Goal: Task Accomplishment & Management: Manage account settings

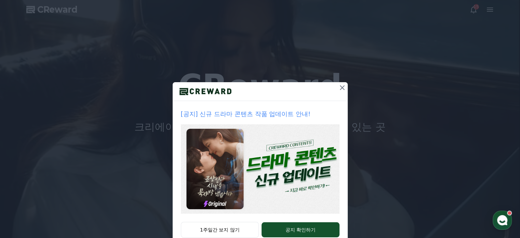
drag, startPoint x: 339, startPoint y: 87, endPoint x: 353, endPoint y: 75, distance: 18.2
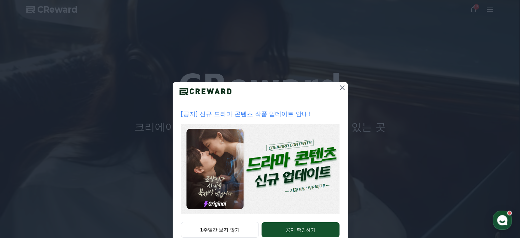
click at [340, 87] on icon at bounding box center [342, 87] width 5 height 5
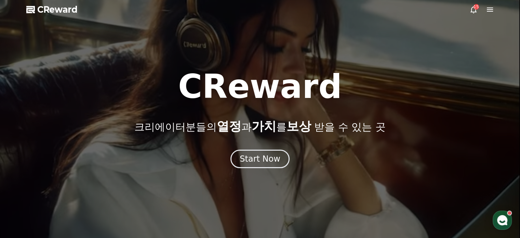
click at [489, 11] on icon at bounding box center [490, 9] width 8 height 8
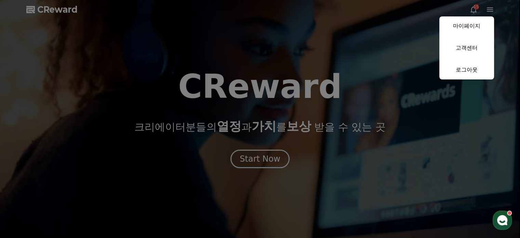
click at [71, 11] on button "close" at bounding box center [260, 119] width 520 height 238
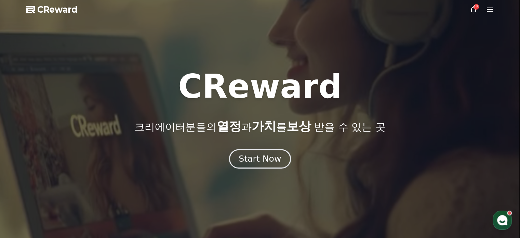
click at [249, 161] on div "Start Now" at bounding box center [260, 159] width 42 height 12
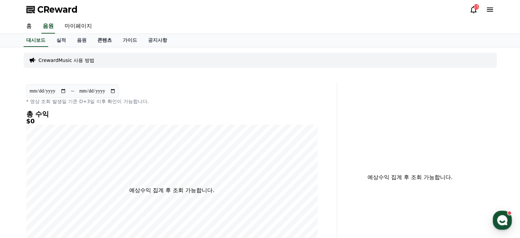
click at [109, 38] on link "콘텐츠" at bounding box center [104, 40] width 25 height 13
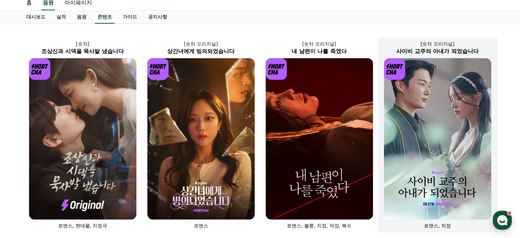
scroll to position [34, 0]
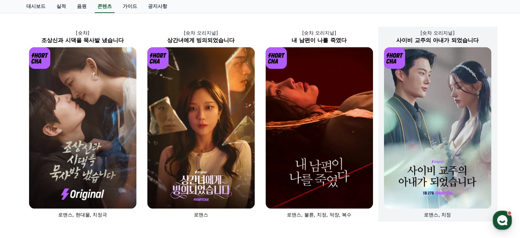
click at [424, 152] on img at bounding box center [437, 127] width 107 height 161
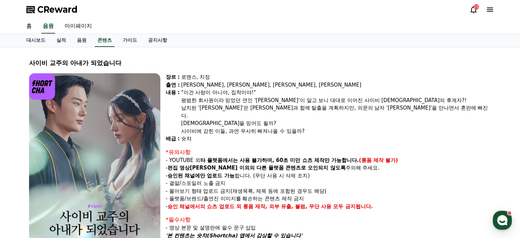
drag, startPoint x: 170, startPoint y: 154, endPoint x: 360, endPoint y: 162, distance: 189.8
click at [360, 162] on div "*유의사항 - YOUTUBE 외 타 플랫폼에서는 사용 불가하며, 60초 미만 쇼츠 제작만 가능합니다. (롱폼 제작 불가) - 편집 영상이 숏챠…" at bounding box center [328, 179] width 325 height 62
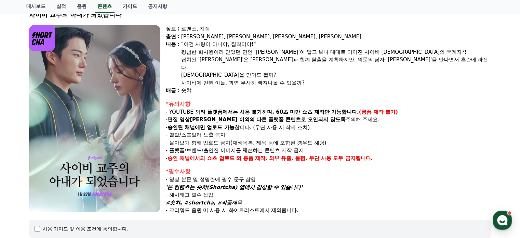
scroll to position [68, 0]
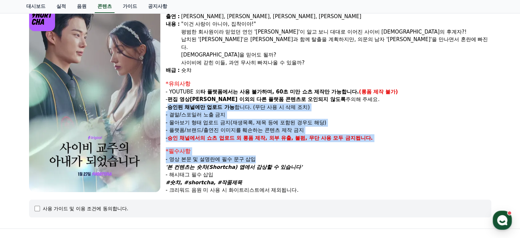
drag, startPoint x: 170, startPoint y: 99, endPoint x: 360, endPoint y: 151, distance: 197.4
click at [360, 151] on div "장르 : 로맨스, 치정 출연 : 기현우, 박시연, 윤도진, 장윤진 내용 : "이건 사랑이 아니야, 집착이야!" 평범한 회사원이라 믿었던 연인 …" at bounding box center [328, 99] width 325 height 189
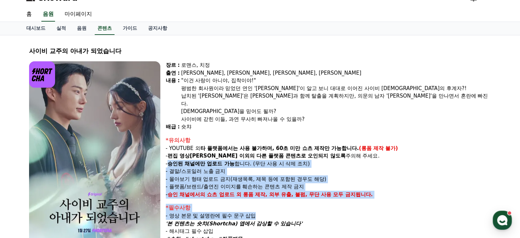
scroll to position [0, 0]
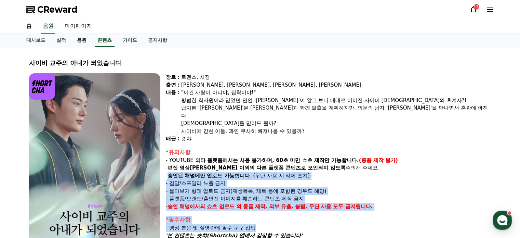
click at [79, 41] on link "음원" at bounding box center [81, 40] width 21 height 13
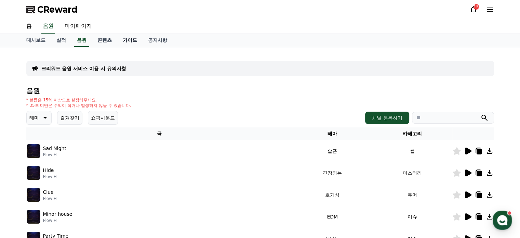
click at [135, 39] on link "가이드" at bounding box center [129, 40] width 25 height 13
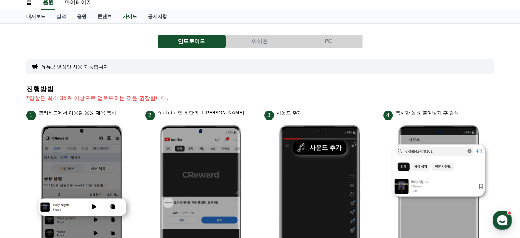
scroll to position [34, 0]
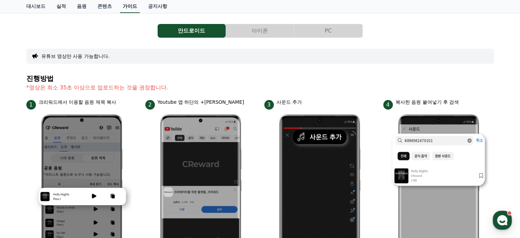
click at [128, 7] on link "가이드" at bounding box center [130, 6] width 20 height 13
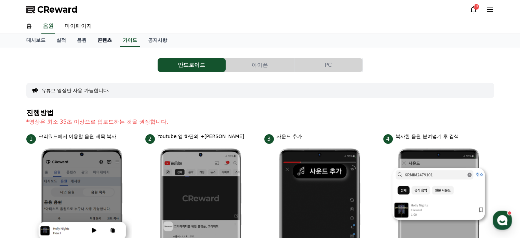
click at [106, 38] on link "콘텐츠" at bounding box center [104, 40] width 25 height 13
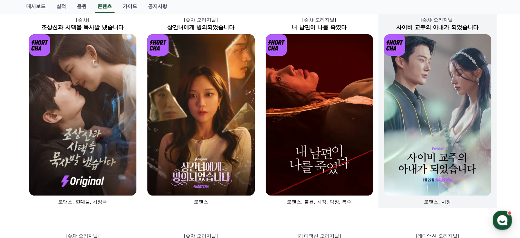
scroll to position [50, 0]
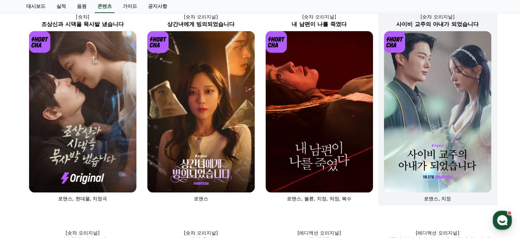
click at [447, 98] on img at bounding box center [437, 111] width 107 height 161
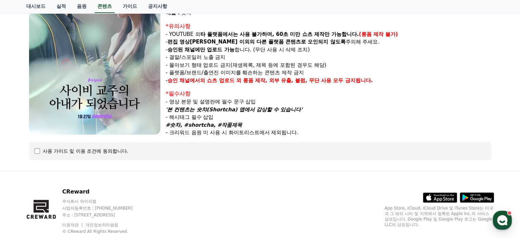
scroll to position [136, 0]
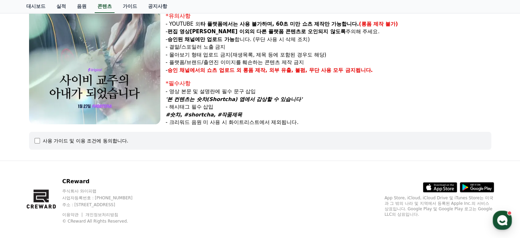
drag, startPoint x: 171, startPoint y: 105, endPoint x: 246, endPoint y: 103, distance: 74.9
click at [243, 111] on p "#숏챠, #shortcha, #작품제목" at bounding box center [328, 115] width 325 height 8
drag, startPoint x: 171, startPoint y: 82, endPoint x: 303, endPoint y: 90, distance: 132.1
click at [303, 90] on div "*필수사항 - 영상 본문 및 설명란에 필수 문구 삽입 '본 컨텐츠는 숏챠(Shortcha) 앱에서 감상할 수 있습니다' - 해시태그 필수 삽입…" at bounding box center [328, 102] width 325 height 47
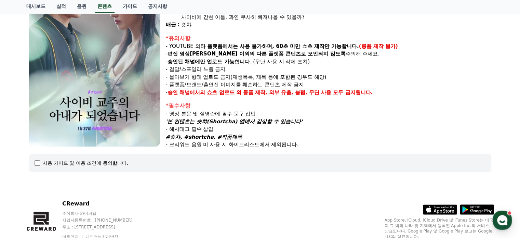
scroll to position [102, 0]
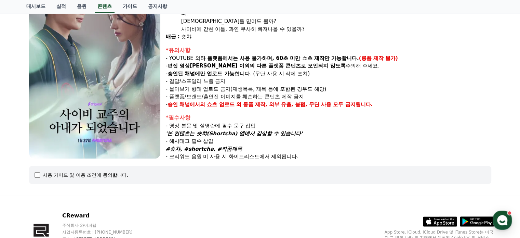
drag, startPoint x: 301, startPoint y: 136, endPoint x: 300, endPoint y: 115, distance: 21.2
click at [301, 136] on div "*필수사항 - 영상 본문 및 설명란에 필수 문구 삽입 '본 컨텐츠는 숏챠(Shortcha) 앱에서 감상할 수 있습니다' - 해시태그 필수 삽입…" at bounding box center [328, 136] width 325 height 47
drag, startPoint x: 301, startPoint y: 123, endPoint x: 170, endPoint y: 123, distance: 131.2
click at [170, 130] on p "'본 컨텐츠는 숏챠(Shortcha) 앱에서 감상할 수 있습니다'" at bounding box center [328, 134] width 325 height 8
copy em "'본 컨텐츠는 숏챠(Shortcha) 앱에서 감상할 수 있습니다'"
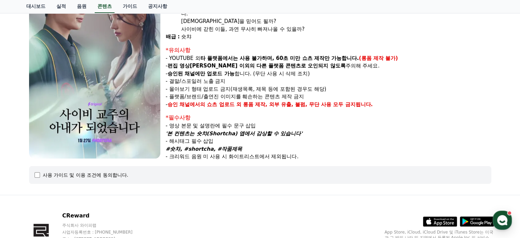
click at [316, 145] on p "#숏챠, #shortcha, #작품제목" at bounding box center [328, 149] width 325 height 8
click at [333, 145] on p "#숏챠, #shortcha, #작품제목" at bounding box center [328, 149] width 325 height 8
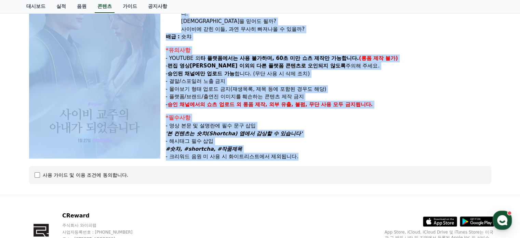
drag, startPoint x: 268, startPoint y: 145, endPoint x: 162, endPoint y: 139, distance: 106.8
click at [162, 139] on div "장르 : 로맨스, 치정 출연 : 기현우, 박시연, 윤도진, 장윤진 내용 : "이건 사랑이 아니야, 집착이야!" 평범한 회사원이라 믿었던 연인 …" at bounding box center [260, 65] width 462 height 189
click at [174, 146] on em "#숏챠, #shortcha, #작품제목" at bounding box center [204, 149] width 77 height 6
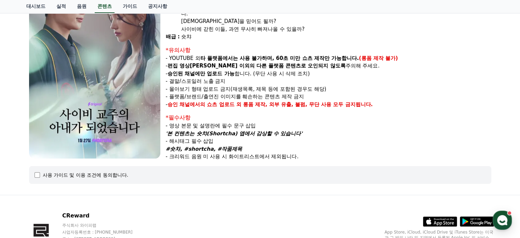
drag, startPoint x: 433, startPoint y: 82, endPoint x: 435, endPoint y: 85, distance: 3.7
click at [433, 85] on p "- 몰아보기 형태 업로드 금지(재생목록, 제목 등에 포함된 경우도 해당)" at bounding box center [328, 89] width 325 height 8
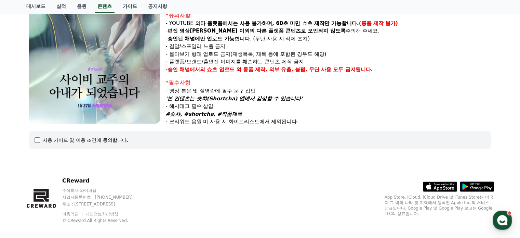
scroll to position [141, 0]
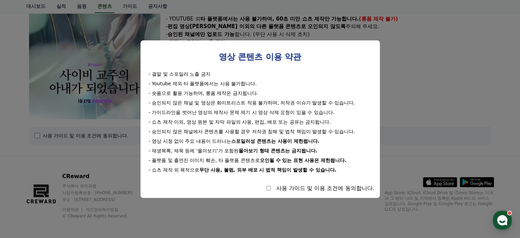
select select
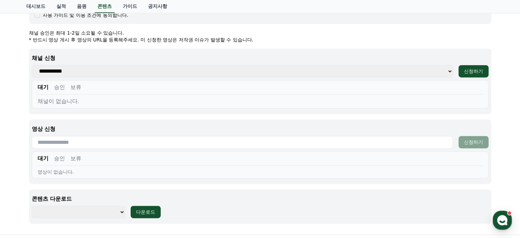
scroll to position [278, 0]
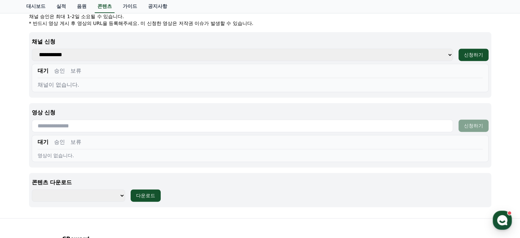
click at [76, 122] on input "text" at bounding box center [242, 125] width 421 height 13
click at [157, 34] on div "**********" at bounding box center [260, 64] width 462 height 65
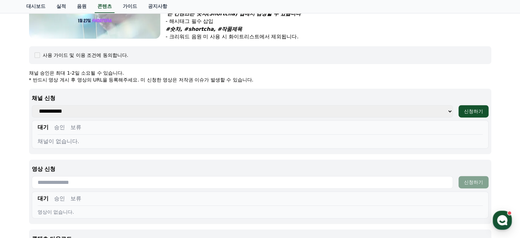
scroll to position [209, 0]
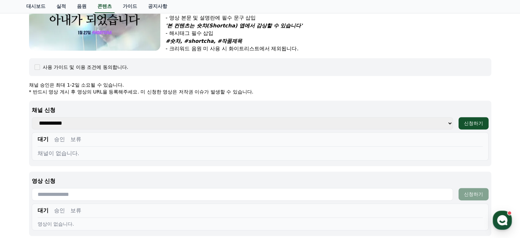
drag, startPoint x: 142, startPoint y: 86, endPoint x: 276, endPoint y: 76, distance: 134.3
click at [265, 78] on div "사이비 교주의 아내가 되었습니다 장르 : 로맨스, 치정 출연 : 기현우, 박시연, 윤도진, 장윤진 내용 : "이건 사랑이 아니야, 집착이야!"…" at bounding box center [260, 61] width 468 height 437
click at [276, 76] on div "사이비 교주의 아내가 되었습니다 장르 : 로맨스, 치정 출연 : 기현우, 박시연, 윤도진, 장윤진 내용 : "이건 사랑이 아니야, 집착이야!"…" at bounding box center [260, 61] width 468 height 437
drag, startPoint x: 268, startPoint y: 84, endPoint x: 28, endPoint y: 75, distance: 240.1
click at [29, 77] on div "사이비 교주의 아내가 되었습니다 장르 : 로맨스, 치정 출연 : 기현우, 박시연, 윤도진, 장윤진 내용 : "이건 사랑이 아니야, 집착이야!"…" at bounding box center [260, 61] width 468 height 437
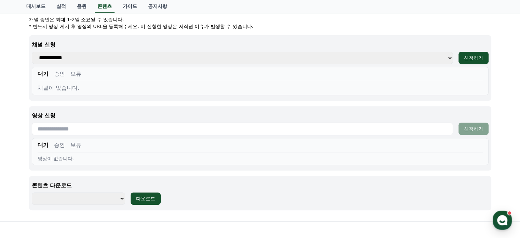
scroll to position [278, 0]
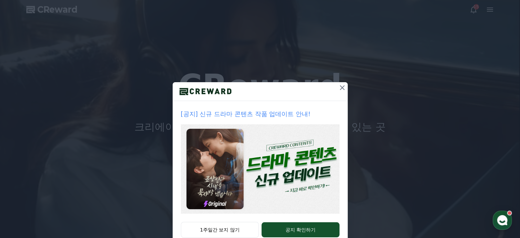
click at [340, 86] on icon at bounding box center [342, 87] width 5 height 5
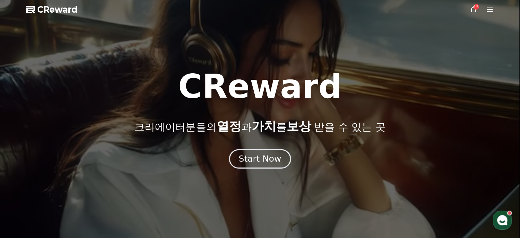
click at [262, 161] on div "Start Now" at bounding box center [260, 159] width 42 height 12
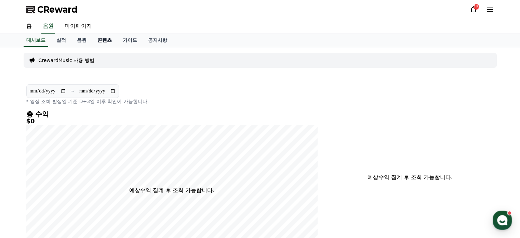
click at [103, 41] on link "콘텐츠" at bounding box center [104, 40] width 25 height 13
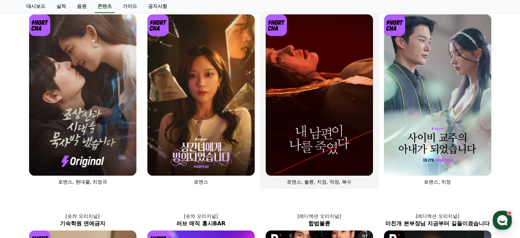
scroll to position [103, 0]
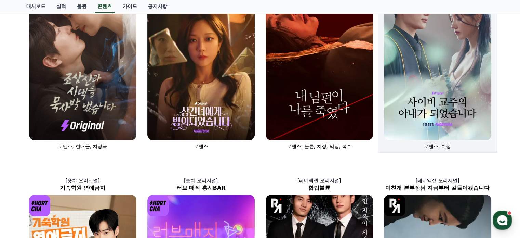
click at [421, 89] on img at bounding box center [437, 59] width 107 height 161
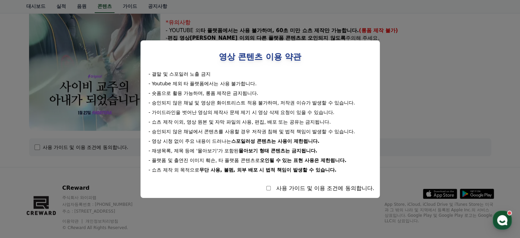
scroll to position [141, 0]
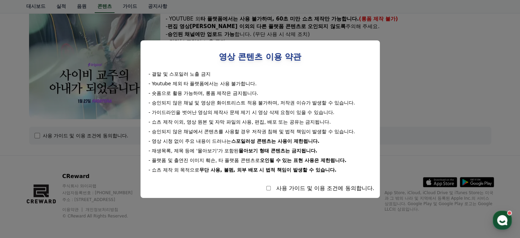
select select
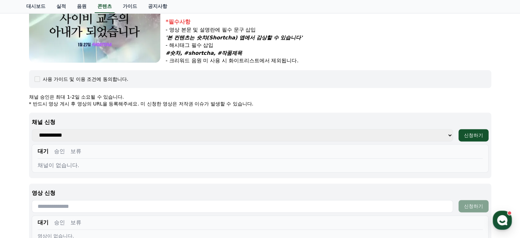
scroll to position [209, 0]
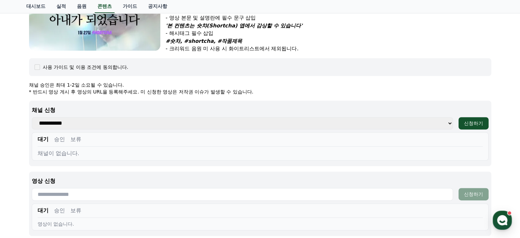
click at [72, 122] on select "**********" at bounding box center [242, 123] width 421 height 12
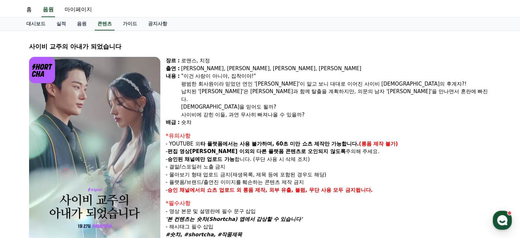
scroll to position [0, 0]
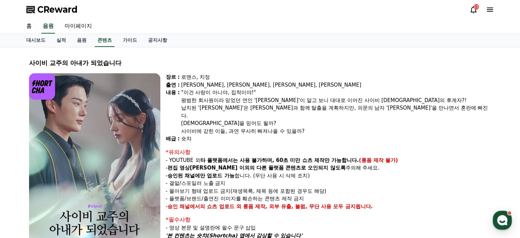
click at [481, 11] on div "15" at bounding box center [481, 9] width 25 height 8
click at [489, 13] on icon at bounding box center [490, 9] width 8 height 8
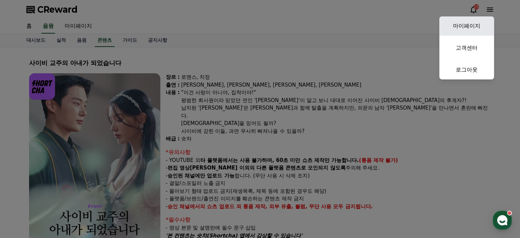
click at [455, 27] on link "마이페이지" at bounding box center [466, 25] width 55 height 19
select select "**********"
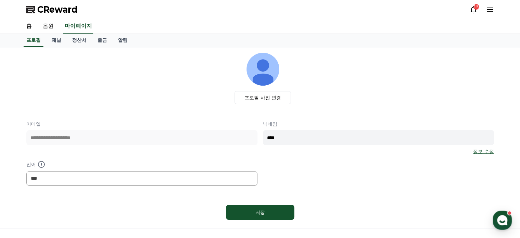
click at [486, 10] on icon at bounding box center [490, 9] width 8 height 8
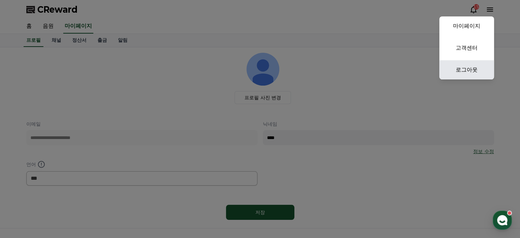
click at [477, 66] on link "로그아웃" at bounding box center [466, 69] width 55 height 19
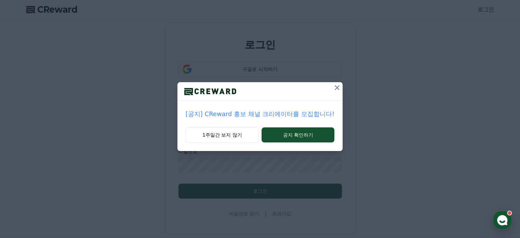
click at [334, 91] on icon at bounding box center [337, 87] width 8 height 8
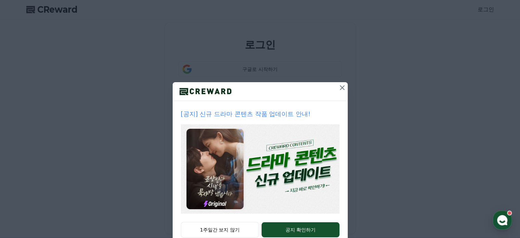
click at [339, 86] on icon at bounding box center [342, 87] width 8 height 8
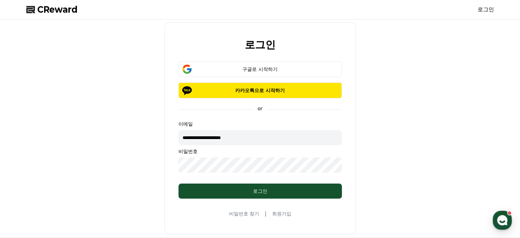
click at [254, 136] on input "**********" at bounding box center [259, 137] width 163 height 15
type input "**********"
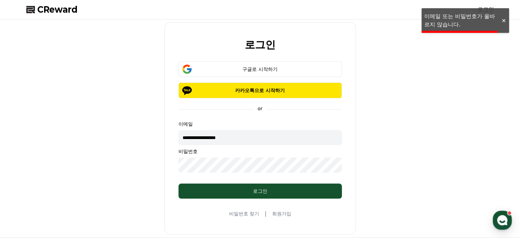
click at [152, 191] on div "**********" at bounding box center [260, 128] width 473 height 212
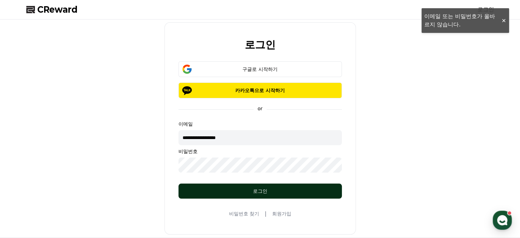
click at [276, 195] on button "로그인" at bounding box center [259, 190] width 163 height 15
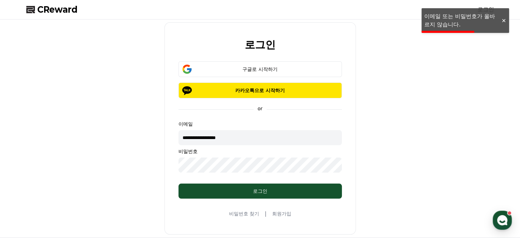
click at [242, 215] on link "비밀번호 찾기" at bounding box center [244, 213] width 30 height 7
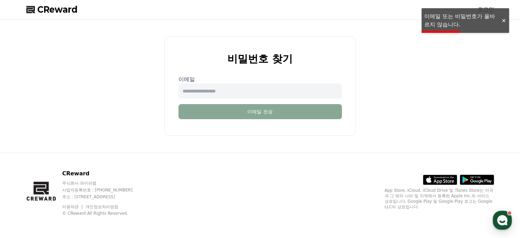
click at [235, 96] on input "email" at bounding box center [259, 90] width 163 height 15
type input "*****"
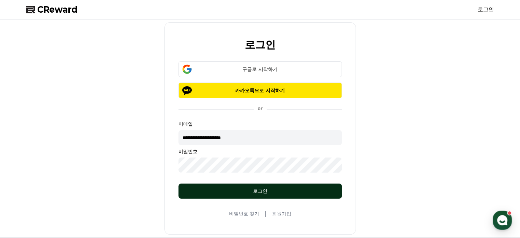
click at [261, 191] on div "로그인" at bounding box center [260, 190] width 136 height 7
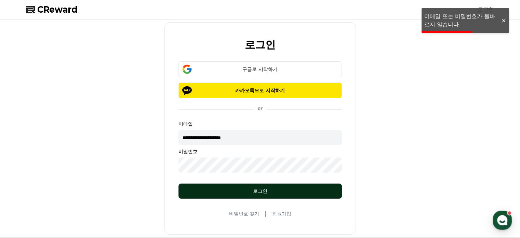
click at [271, 192] on div "로그인" at bounding box center [260, 190] width 136 height 7
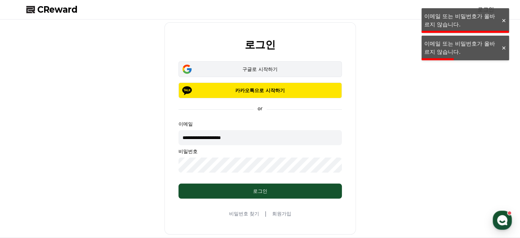
click at [264, 68] on div "구글로 시작하기" at bounding box center [260, 69] width 144 height 7
